Goal: Navigation & Orientation: Find specific page/section

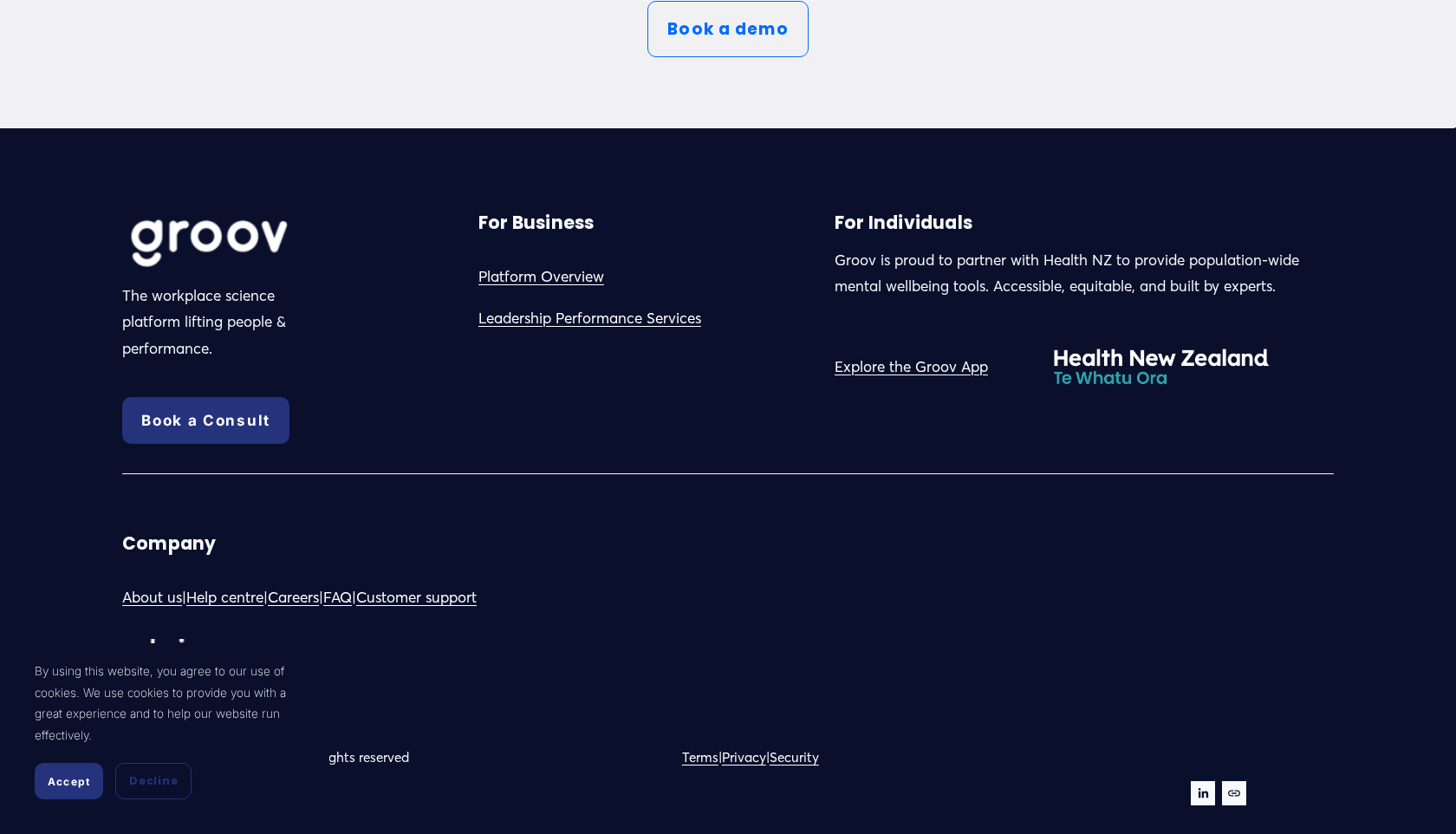
scroll to position [9630, 0]
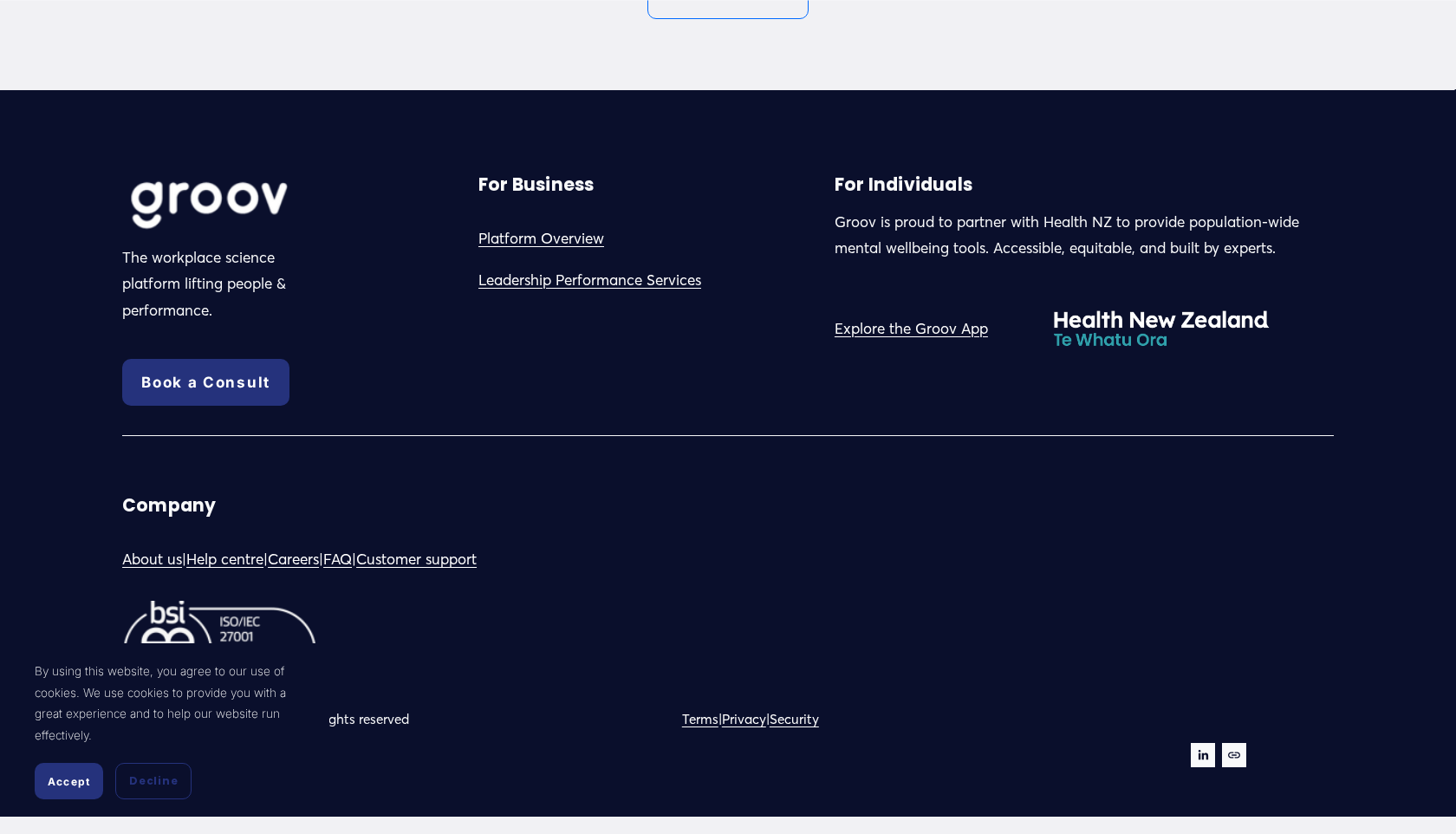
click at [144, 562] on link "About us" at bounding box center [151, 559] width 60 height 27
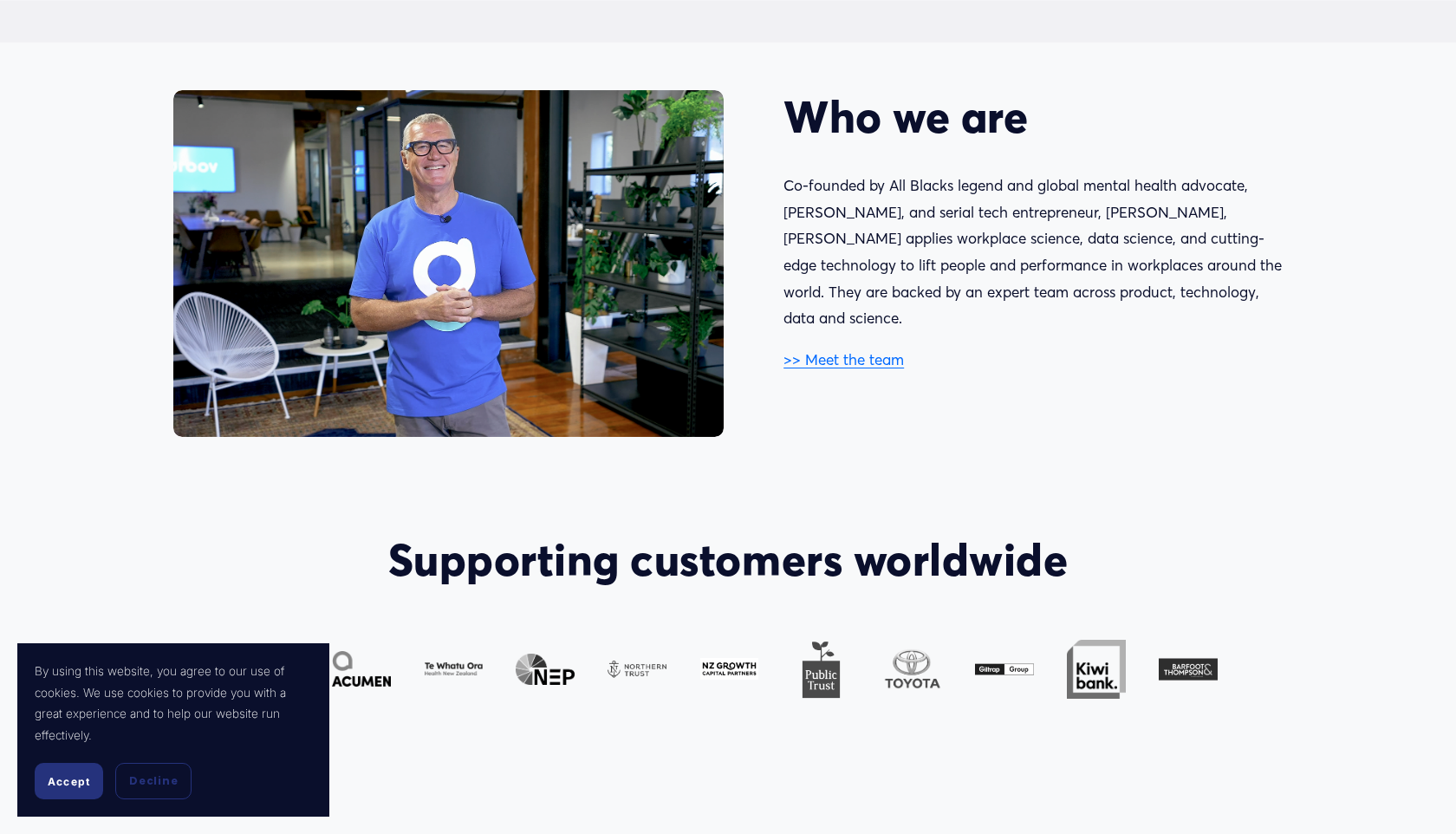
scroll to position [1058, 0]
click at [822, 351] on link ">> Meet the team" at bounding box center [843, 361] width 120 height 18
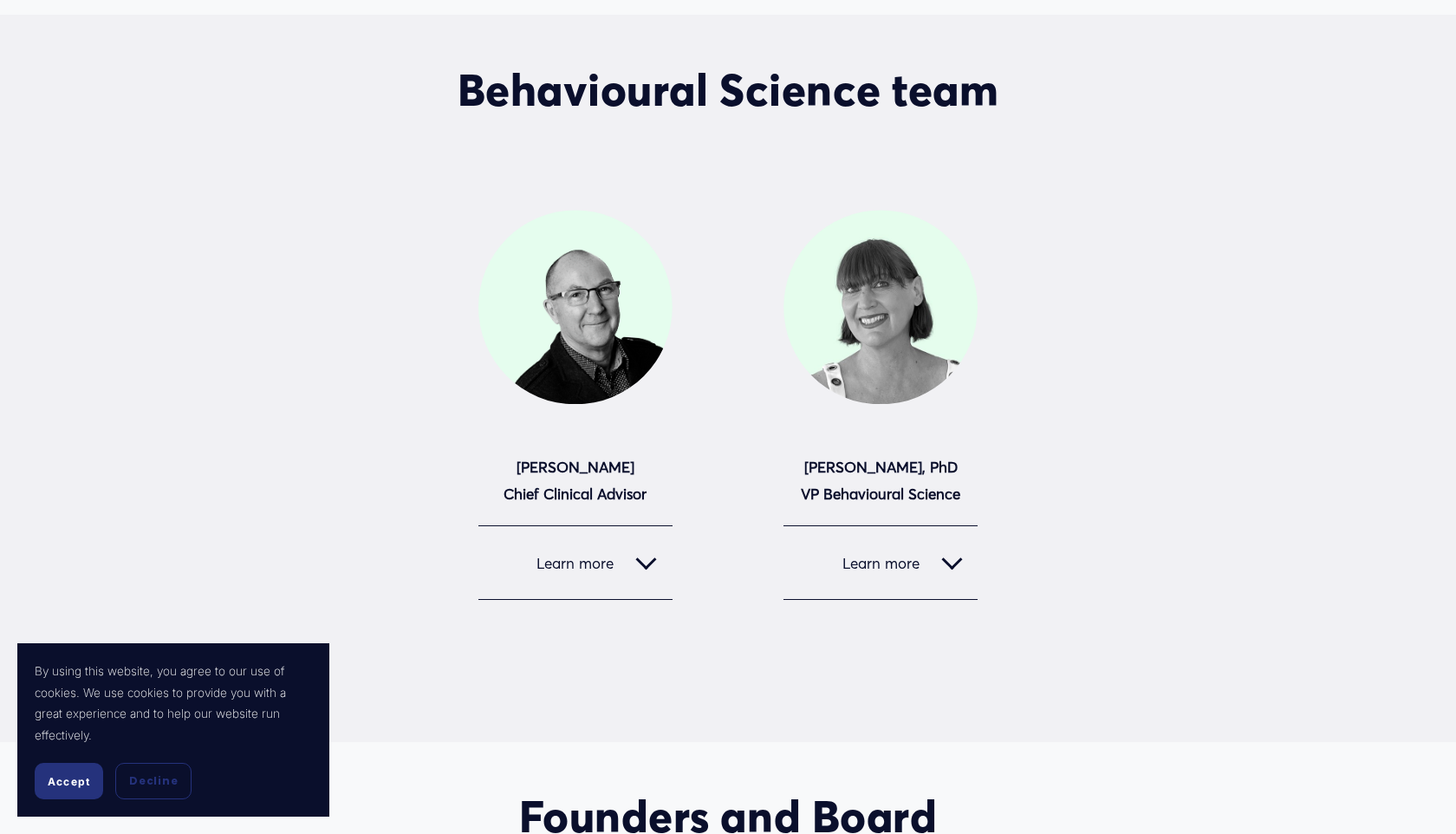
scroll to position [728, 0]
click at [944, 559] on div at bounding box center [951, 558] width 21 height 21
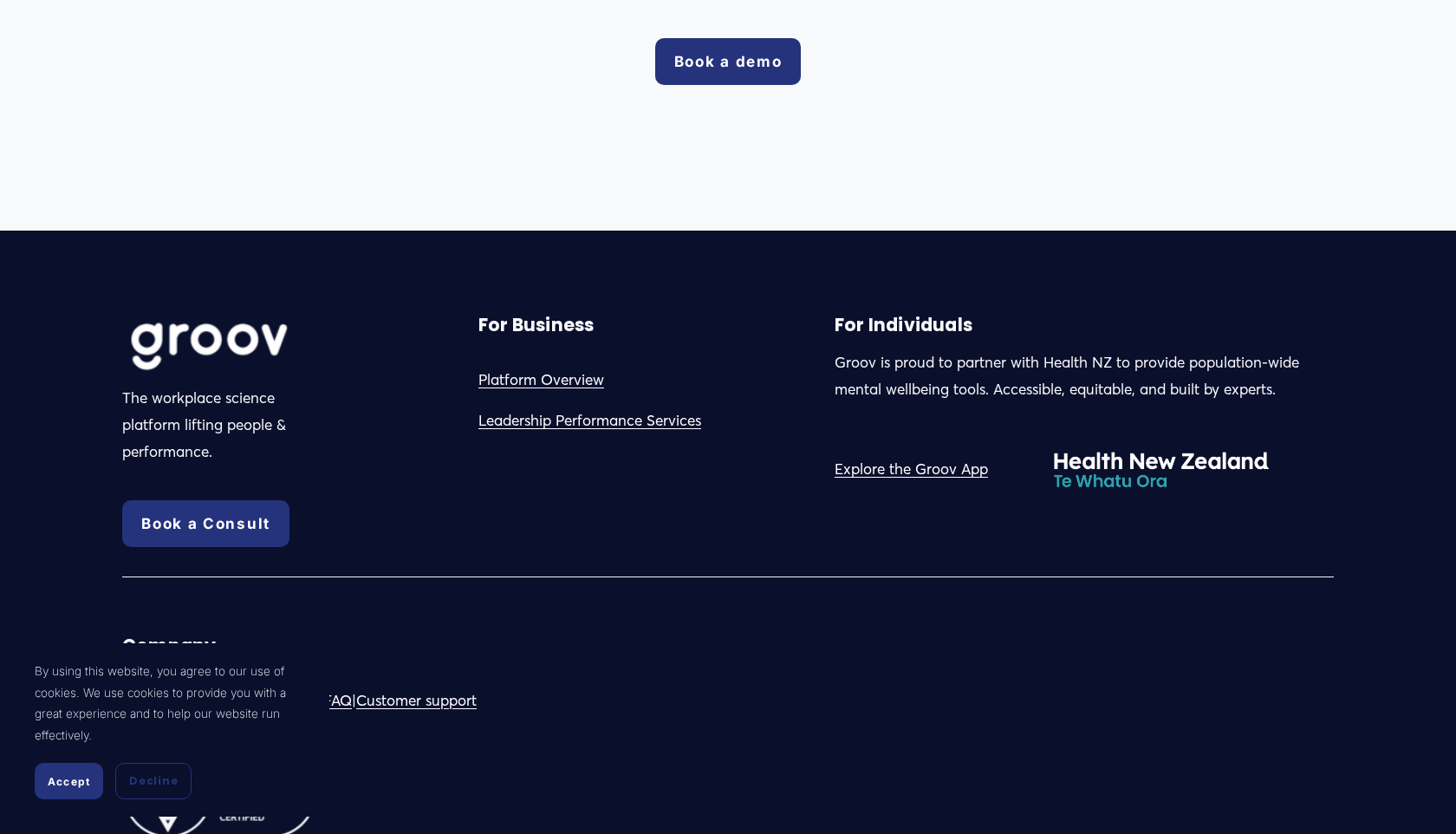
scroll to position [4389, 0]
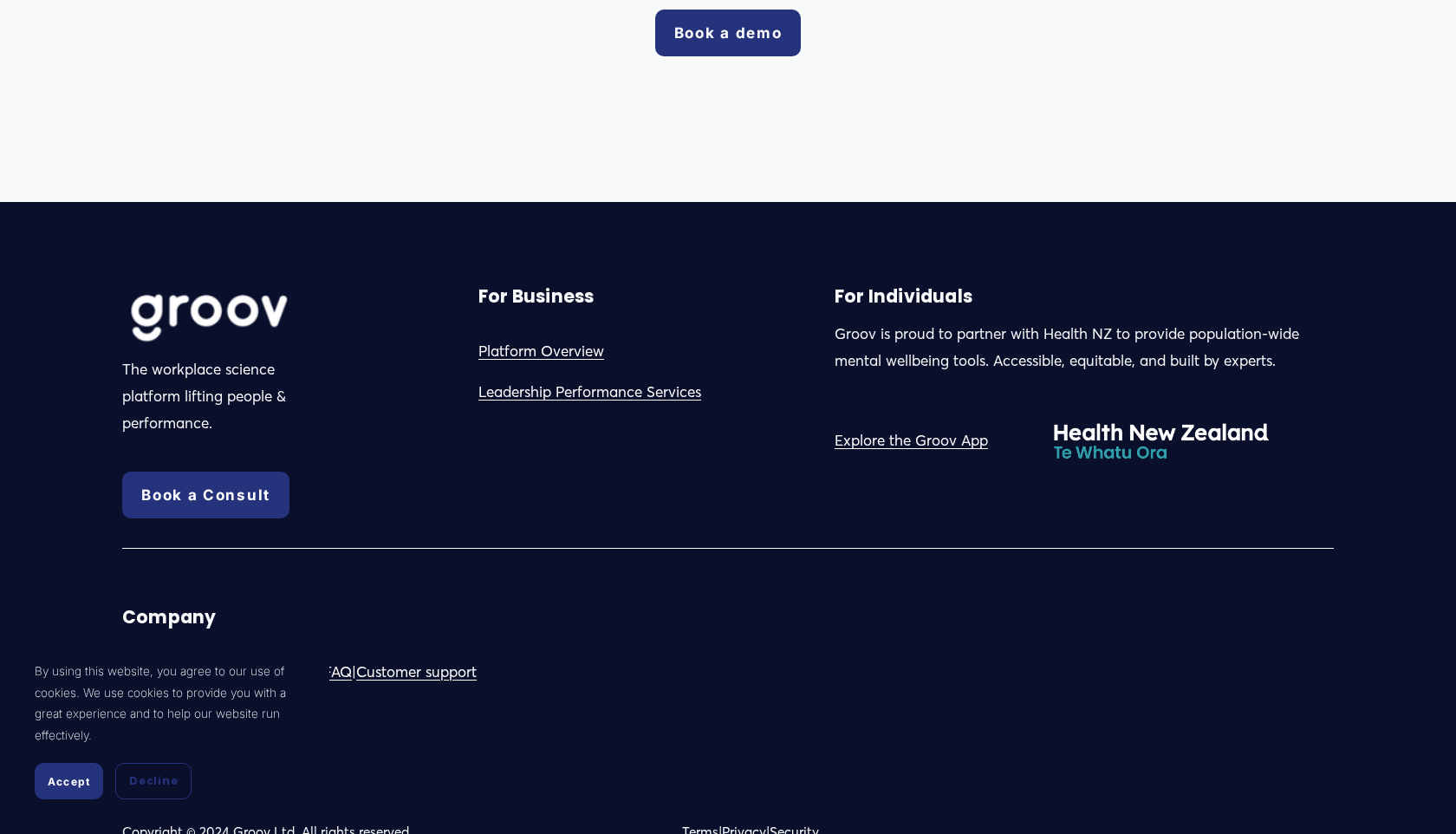
click at [305, 659] on link "Careers" at bounding box center [294, 672] width 51 height 27
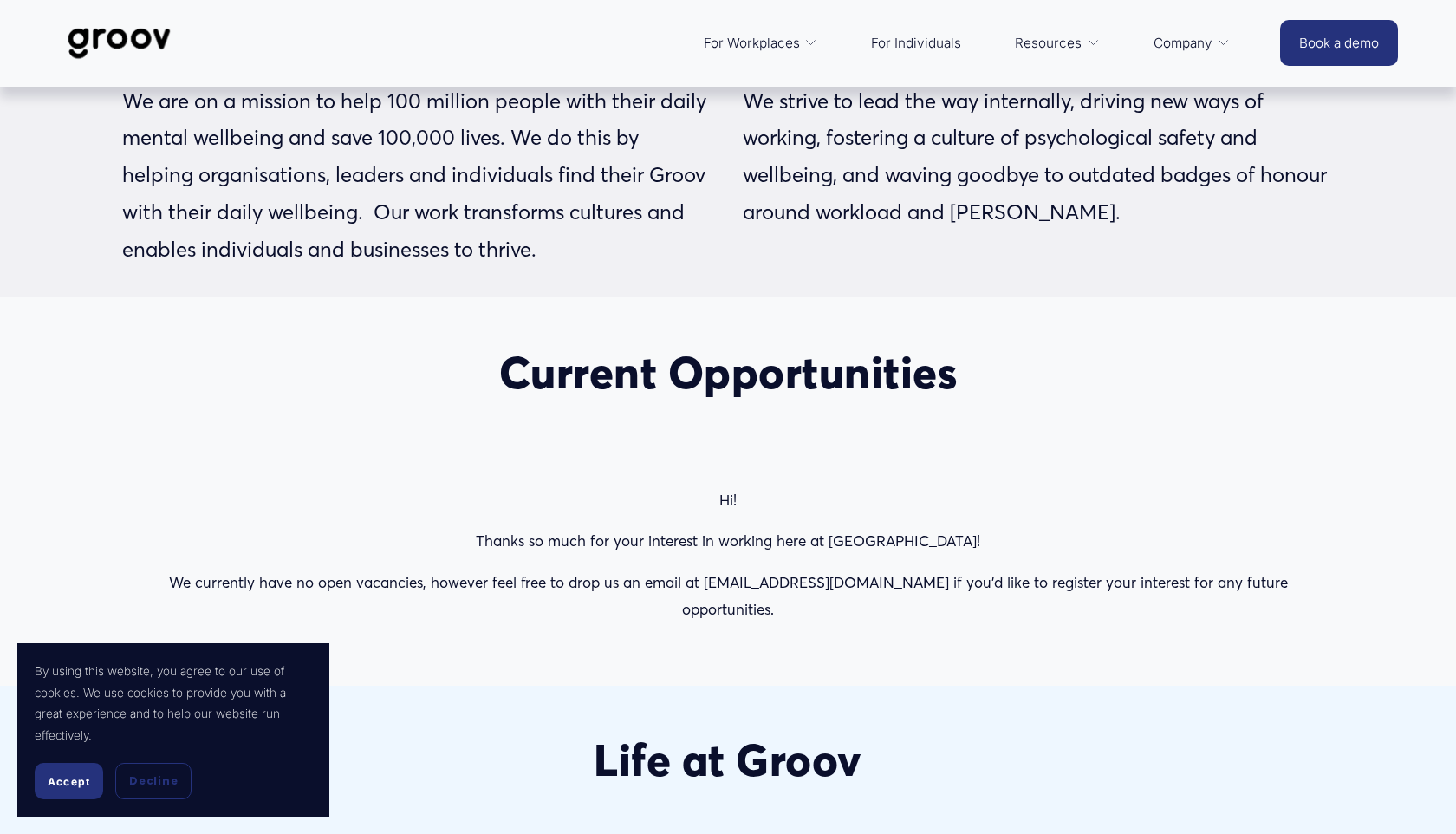
scroll to position [395, 0]
